Goal: Task Accomplishment & Management: Complete application form

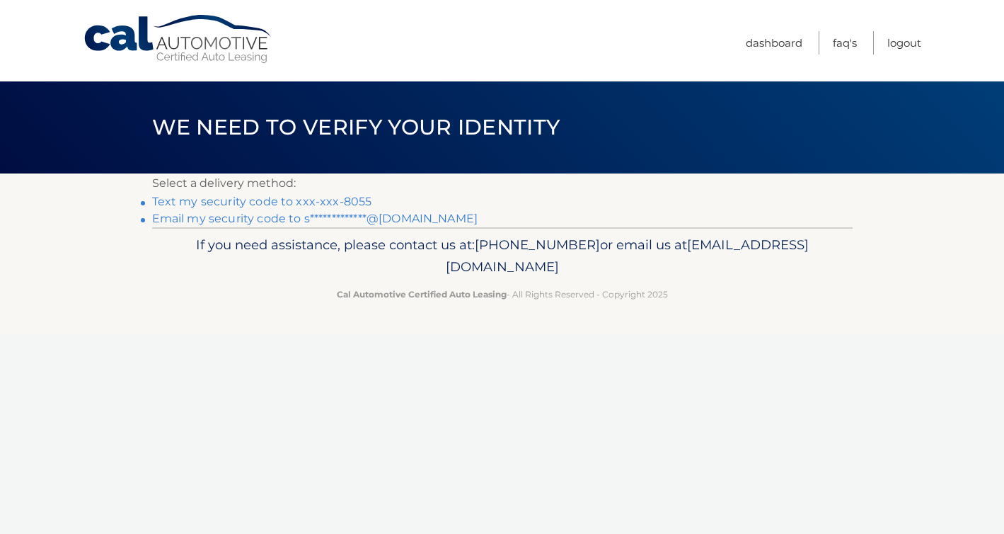
click at [417, 221] on link "**********" at bounding box center [315, 218] width 326 height 13
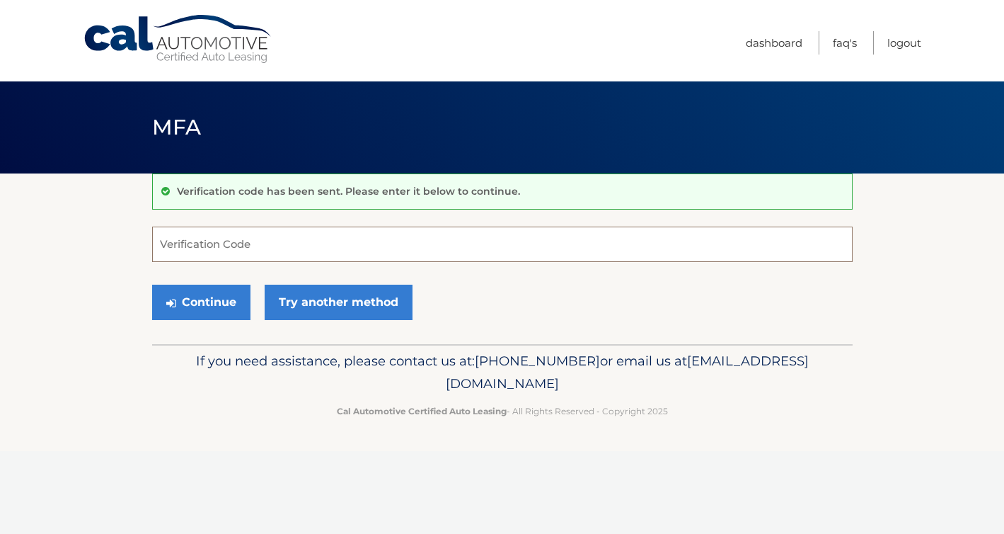
click at [181, 234] on input "Verification Code" at bounding box center [502, 243] width 700 height 35
type input "802462"
click at [229, 308] on button "Continue" at bounding box center [201, 301] width 98 height 35
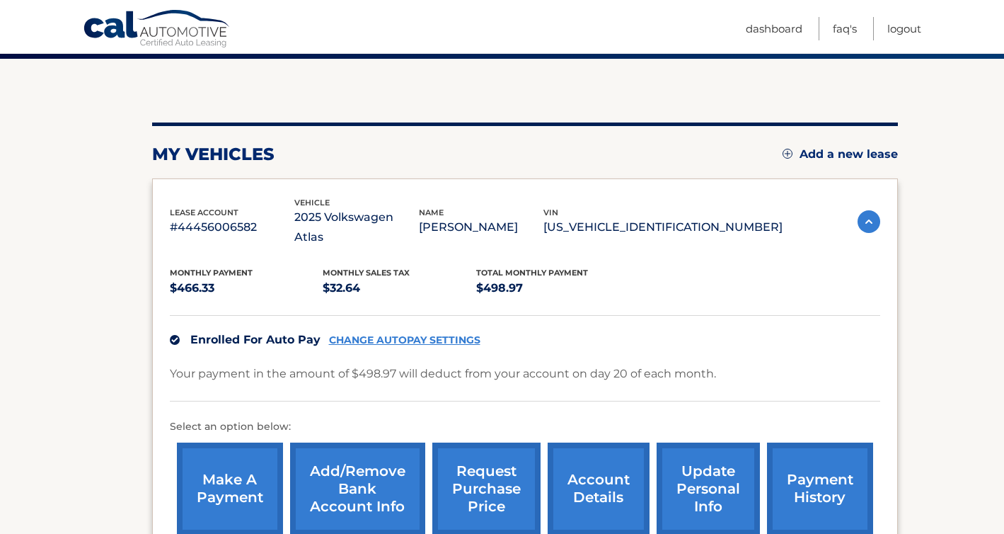
scroll to position [110, 0]
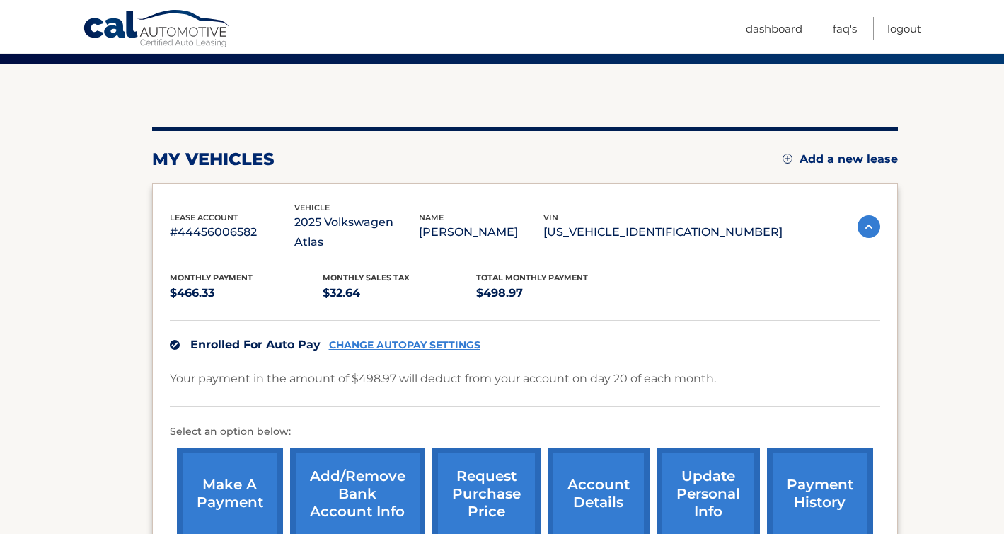
click at [809, 156] on link "Add a new lease" at bounding box center [840, 159] width 115 height 14
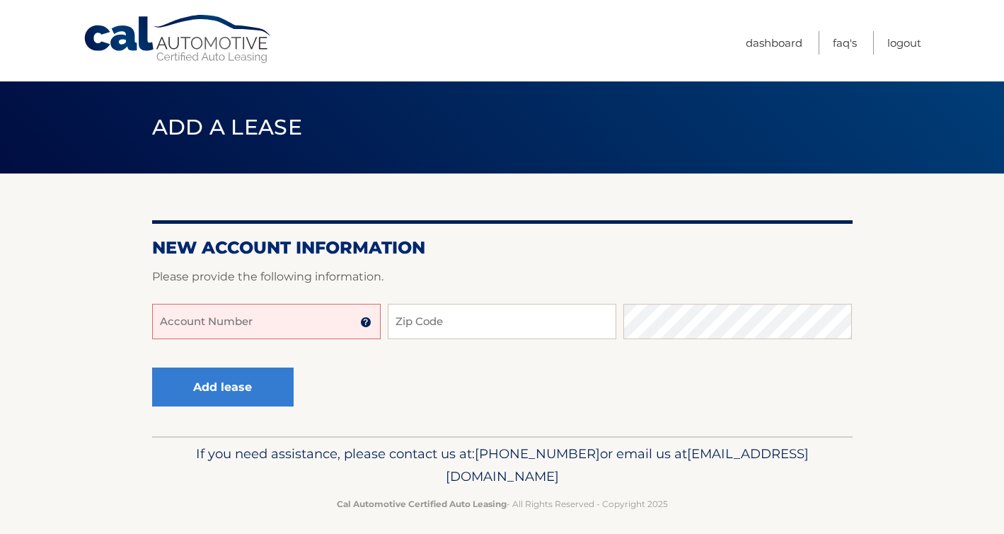
click at [273, 317] on input "Account Number" at bounding box center [266, 321] width 229 height 35
